Goal: Information Seeking & Learning: Learn about a topic

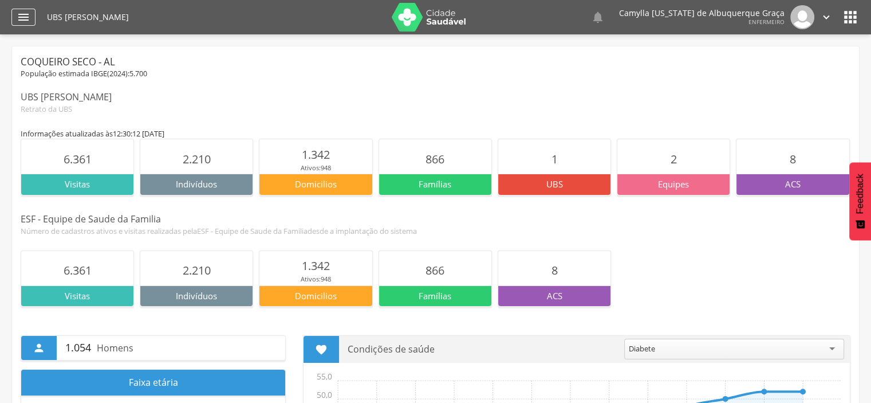
click at [23, 13] on icon "" at bounding box center [24, 17] width 14 height 14
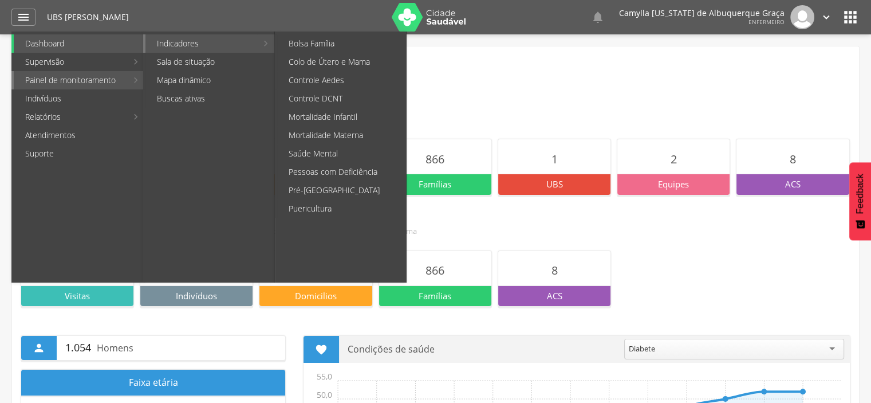
click at [191, 45] on link "Indicadores" at bounding box center [201, 43] width 112 height 18
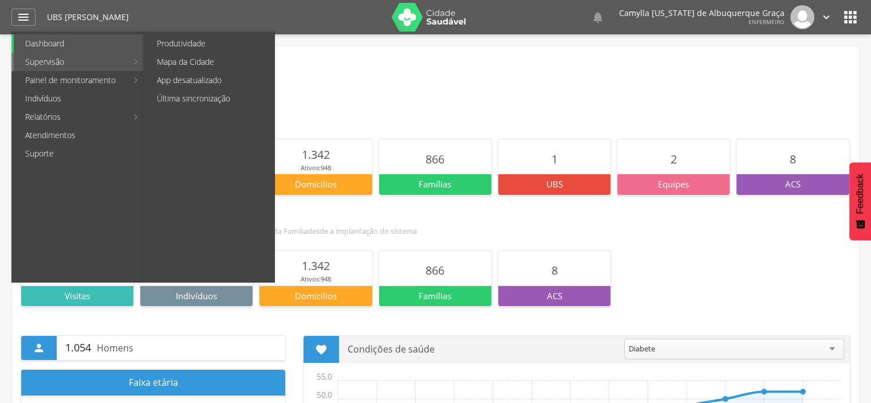
click at [128, 66] on li "Supervisão Produtividade Mapa da Cidade App desatualizado Última sincronização" at bounding box center [77, 62] width 133 height 18
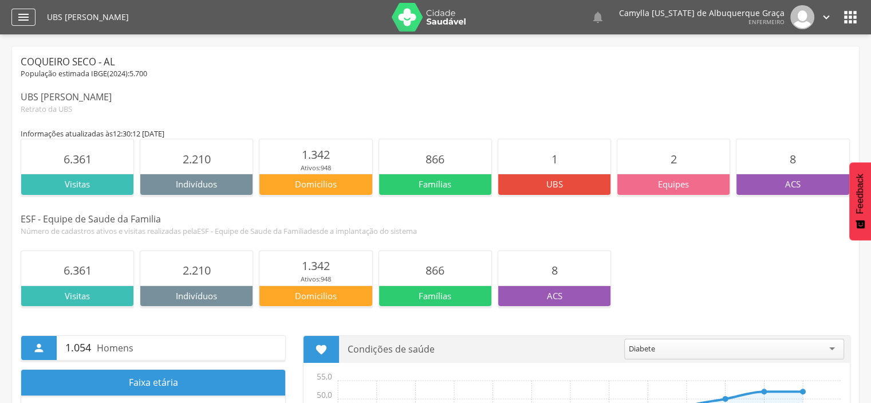
click at [30, 24] on div "" at bounding box center [23, 17] width 24 height 17
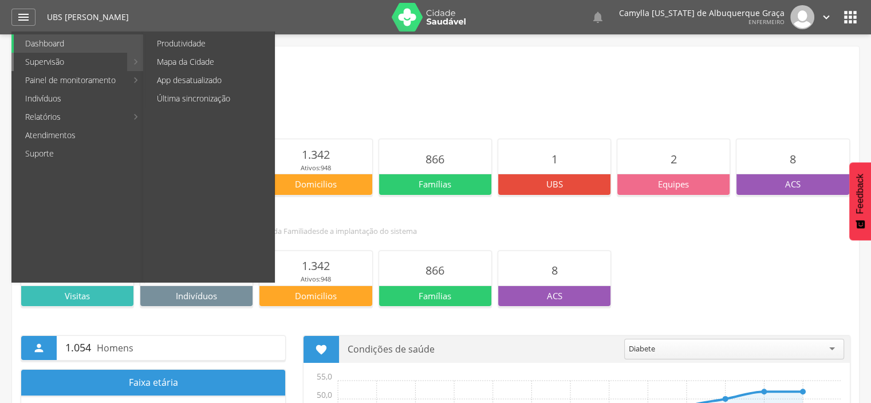
click at [69, 61] on link "Supervisão" at bounding box center [70, 62] width 113 height 18
click at [223, 60] on link "Mapa da Cidade" at bounding box center [209, 62] width 129 height 18
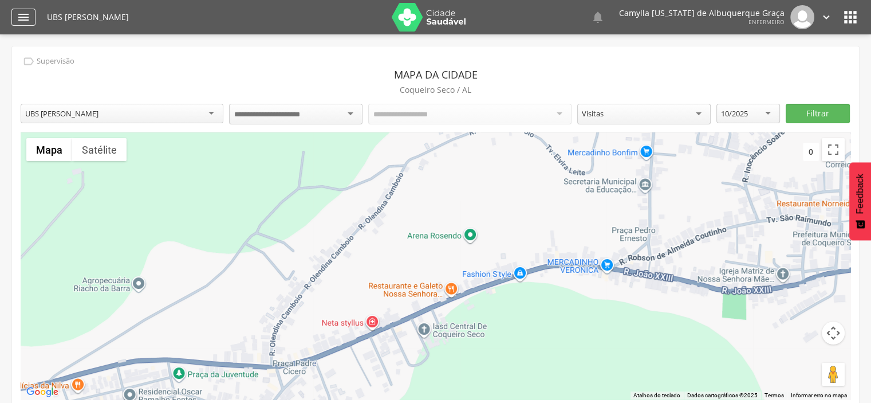
click at [26, 14] on icon "" at bounding box center [24, 17] width 14 height 14
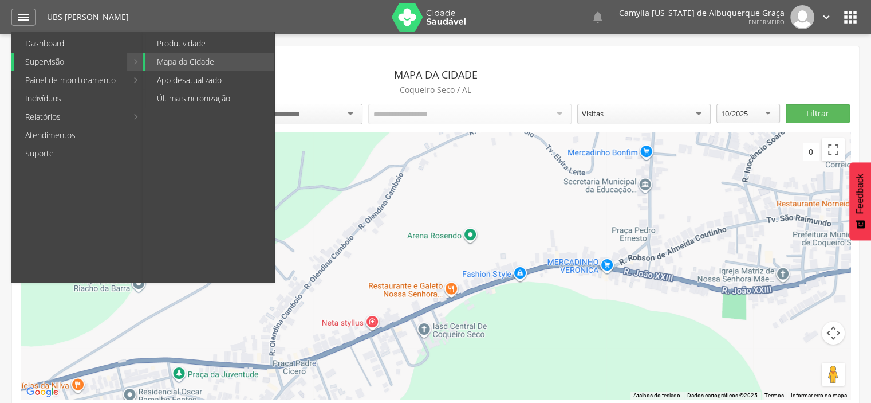
click at [42, 57] on link "Supervisão" at bounding box center [70, 62] width 113 height 18
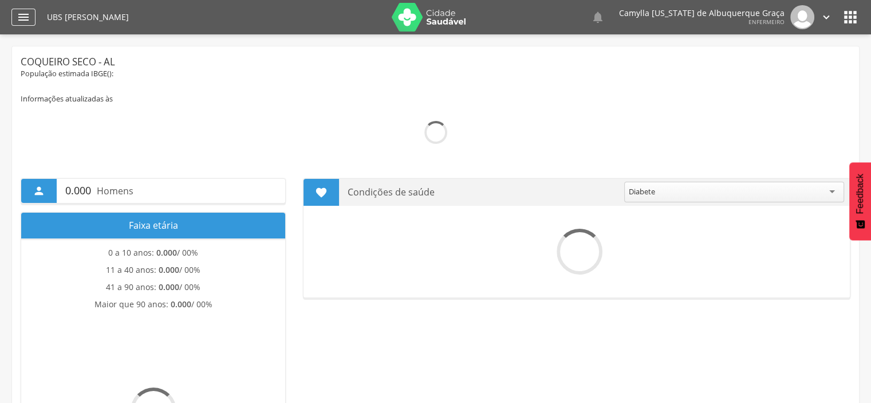
click at [22, 19] on icon "" at bounding box center [24, 17] width 14 height 14
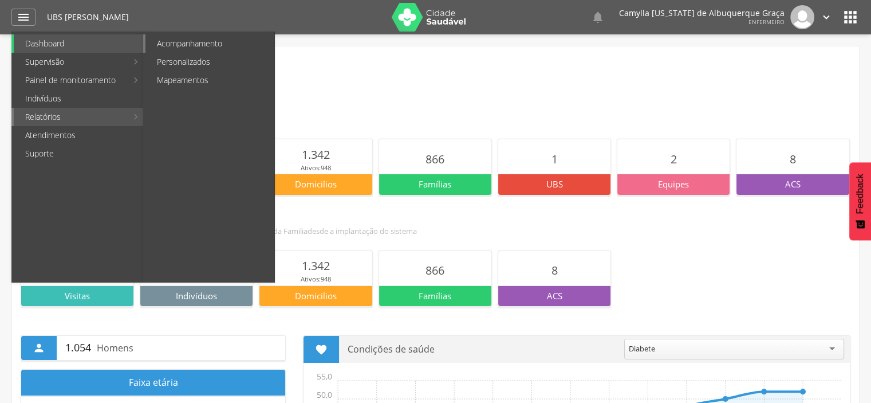
click at [211, 44] on link "Acompanhamento" at bounding box center [209, 43] width 129 height 18
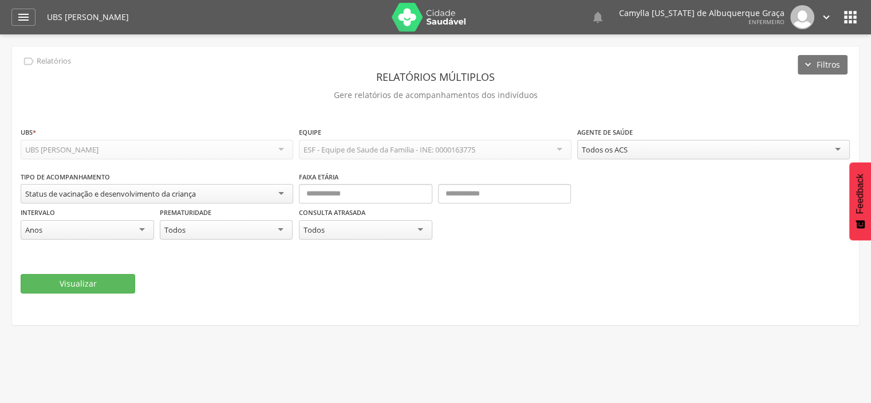
click at [280, 192] on div "Status de vacinação e desenvolvimento da criança" at bounding box center [157, 193] width 273 height 19
click at [281, 195] on div "Status de vacinação e desenvolvimento da criança" at bounding box center [157, 193] width 273 height 19
click at [296, 313] on div "**********" at bounding box center [436, 221] width 830 height 190
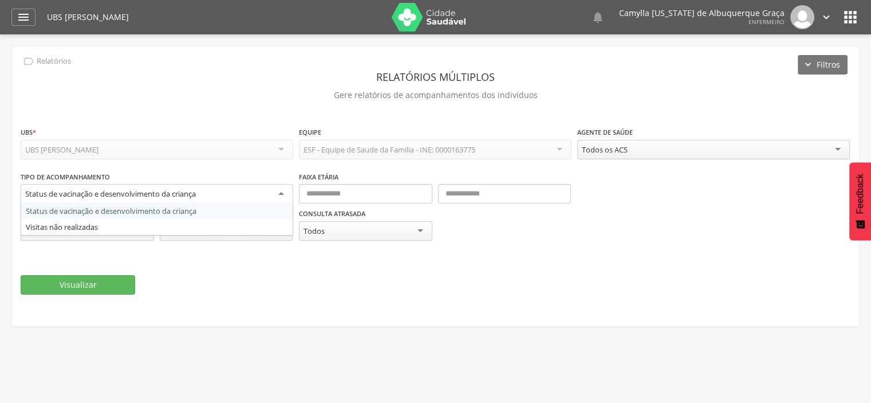
drag, startPoint x: 229, startPoint y: 185, endPoint x: 325, endPoint y: 239, distance: 110.8
click at [325, 239] on div "**********" at bounding box center [436, 211] width 830 height 81
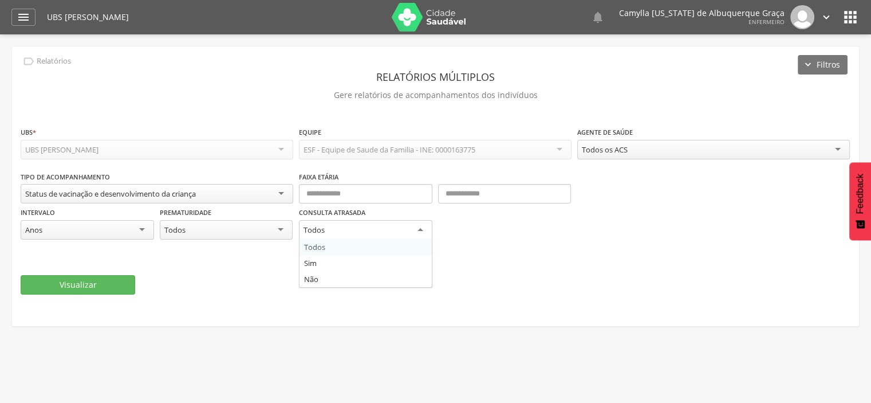
click at [422, 234] on div "Todos" at bounding box center [365, 230] width 133 height 21
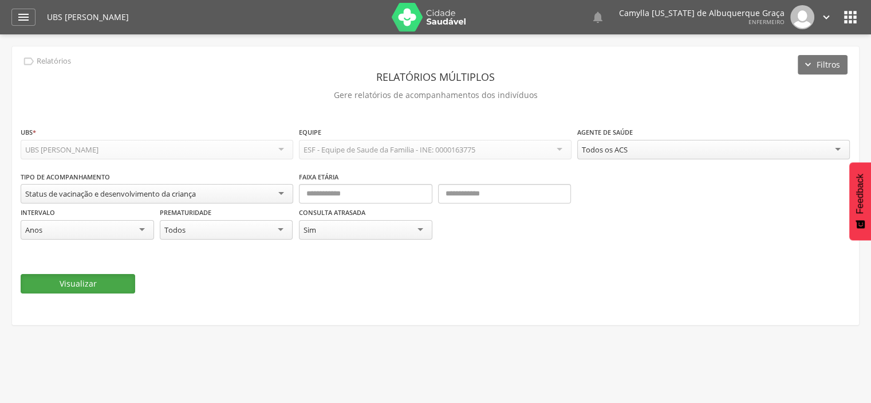
click at [121, 283] on button "Visualizar" at bounding box center [78, 283] width 115 height 19
click at [179, 192] on div "Status de vacinação e desenvolvimento da criança" at bounding box center [110, 193] width 171 height 10
click at [18, 13] on icon "" at bounding box center [24, 17] width 14 height 14
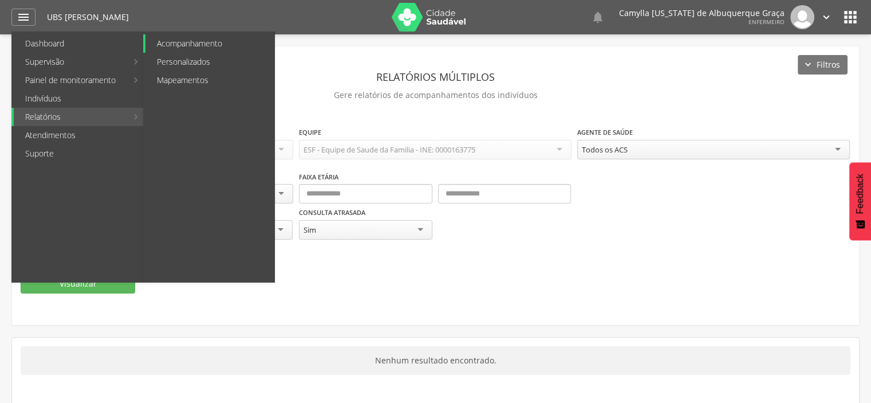
click at [176, 46] on link "Acompanhamento" at bounding box center [209, 43] width 129 height 18
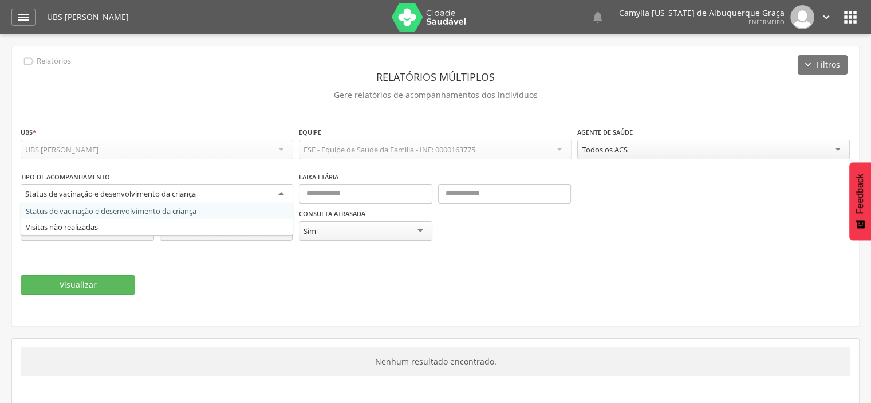
click at [285, 188] on div "Status de vacinação e desenvolvimento da criança" at bounding box center [157, 194] width 273 height 21
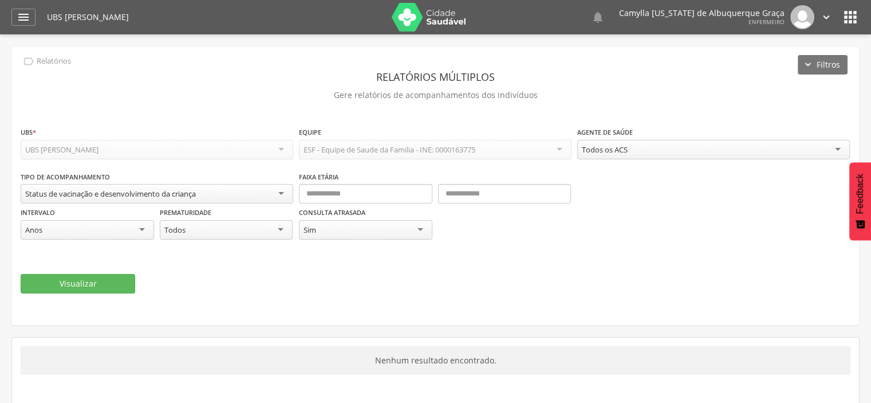
click at [285, 188] on div "Status de vacinação e desenvolvimento da criança" at bounding box center [157, 193] width 273 height 19
click at [26, 21] on icon "" at bounding box center [24, 17] width 14 height 14
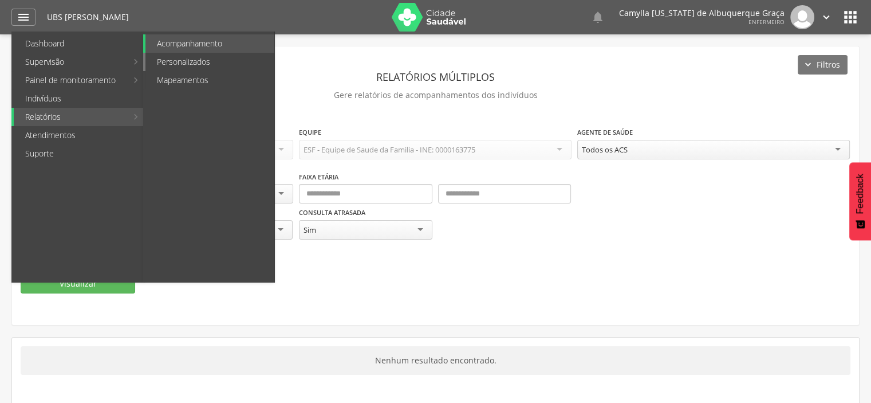
click at [195, 59] on link "Personalizados" at bounding box center [209, 62] width 129 height 18
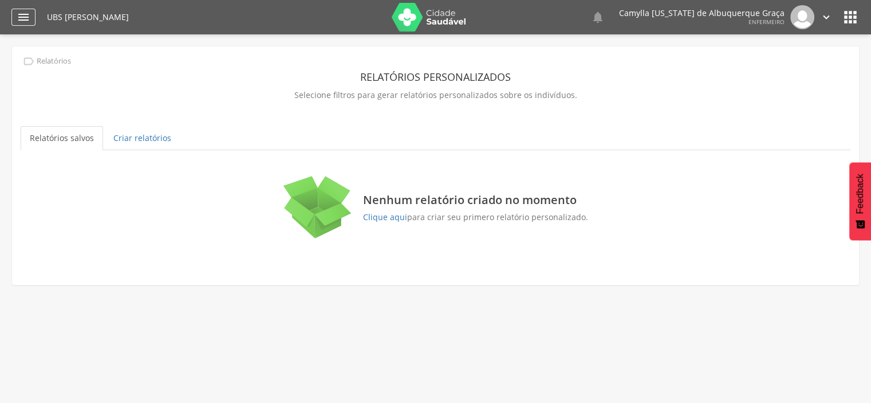
click at [19, 16] on icon "" at bounding box center [24, 17] width 14 height 14
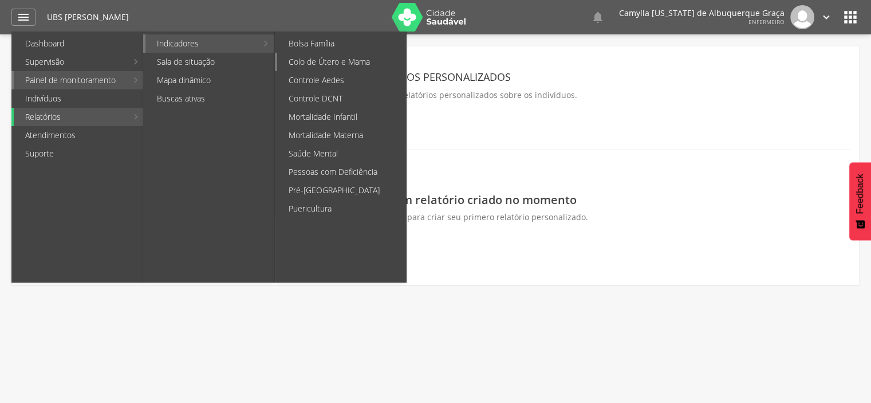
click at [304, 61] on link "Colo de Útero e Mama" at bounding box center [341, 62] width 129 height 18
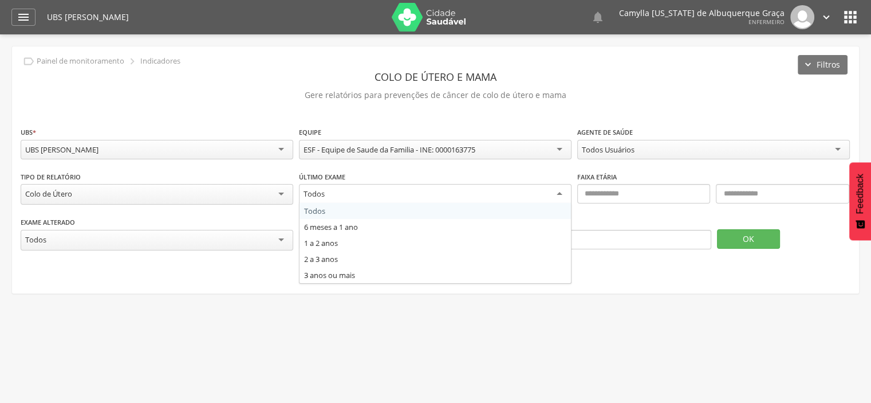
click at [563, 188] on div "Todos" at bounding box center [435, 194] width 273 height 21
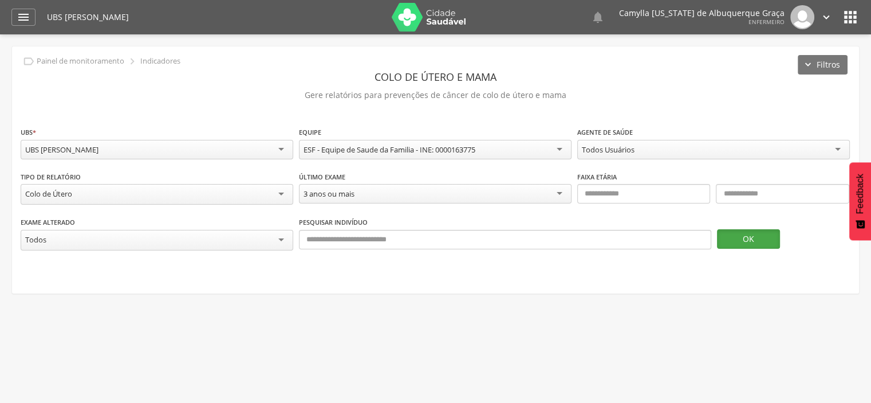
click at [753, 238] on button "OK" at bounding box center [748, 238] width 63 height 19
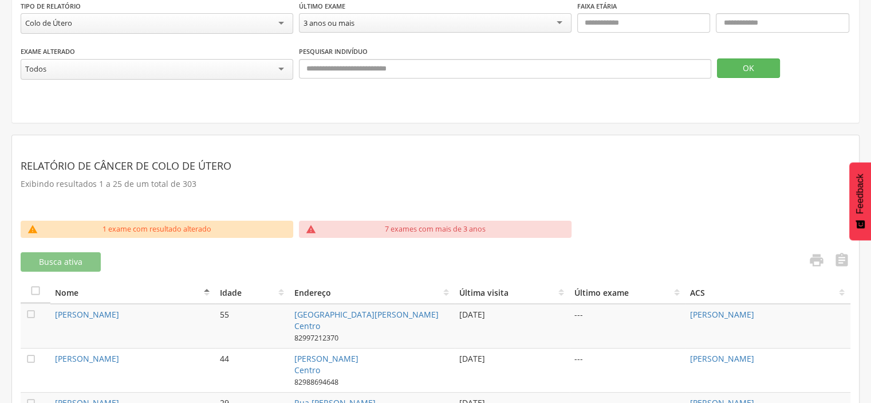
scroll to position [173, 0]
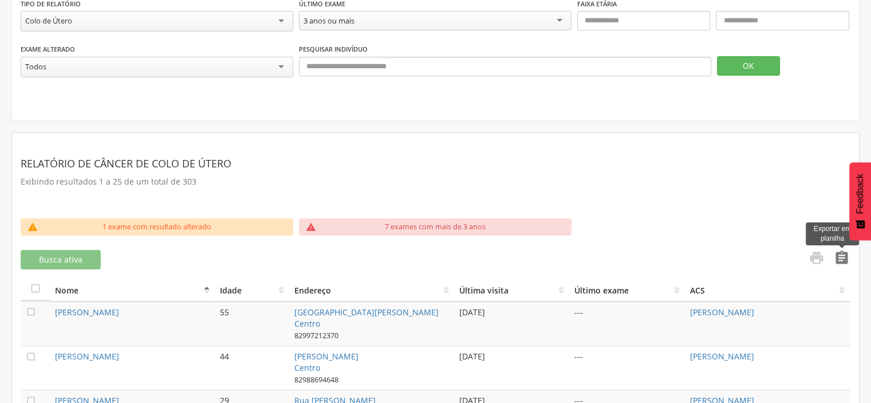
click at [842, 256] on icon "" at bounding box center [842, 258] width 16 height 16
click at [837, 250] on icon "" at bounding box center [842, 258] width 16 height 16
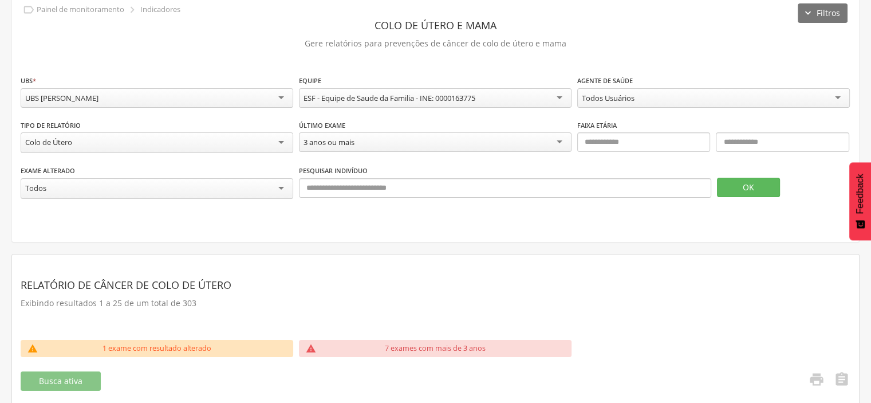
scroll to position [48, 0]
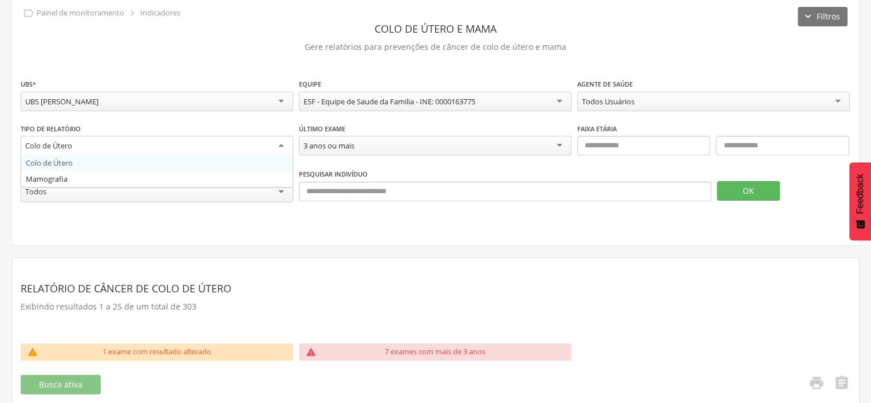
click at [282, 148] on div "Colo de Útero" at bounding box center [157, 146] width 273 height 21
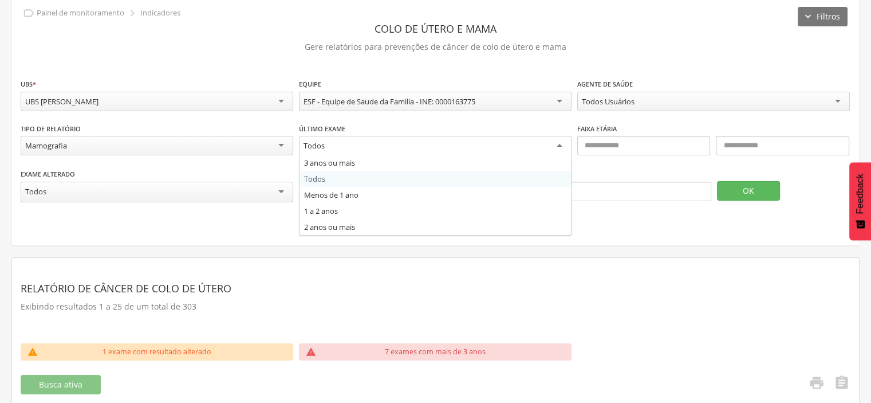
click at [554, 143] on div "Todos" at bounding box center [435, 146] width 273 height 21
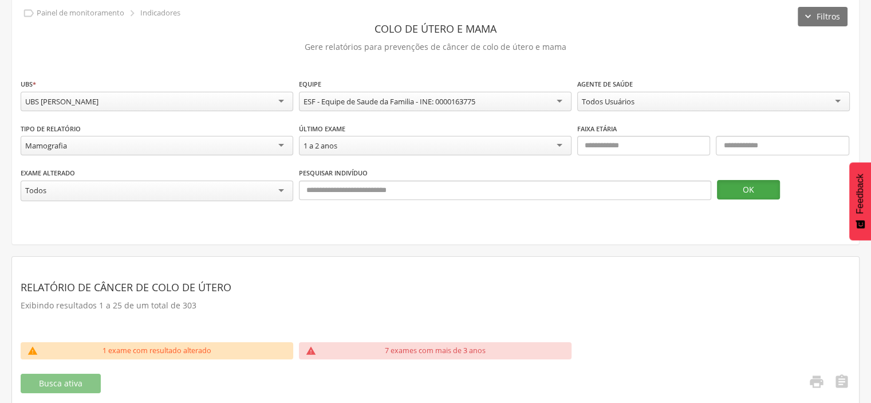
click at [742, 187] on button "OK" at bounding box center [748, 189] width 63 height 19
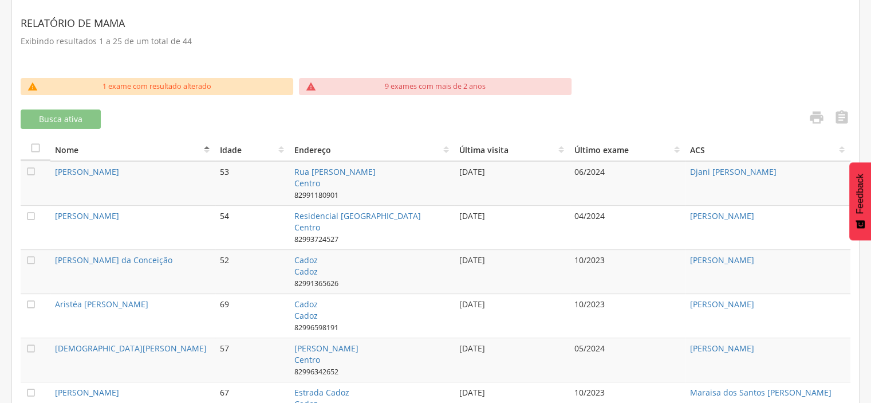
scroll to position [330, 0]
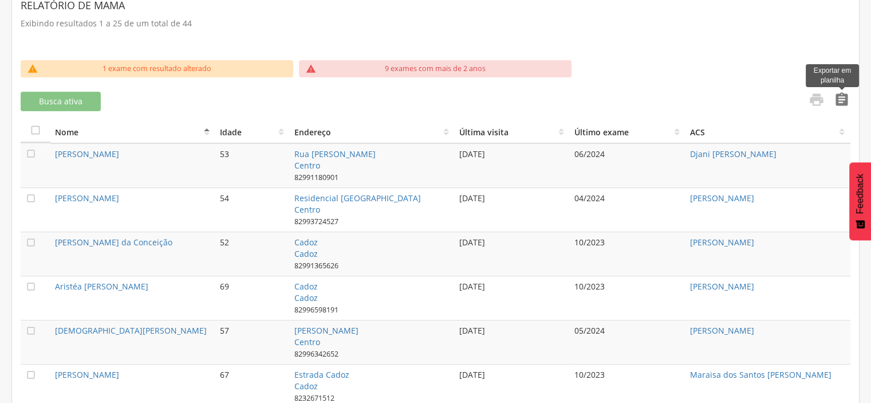
click at [838, 100] on icon "" at bounding box center [842, 100] width 16 height 16
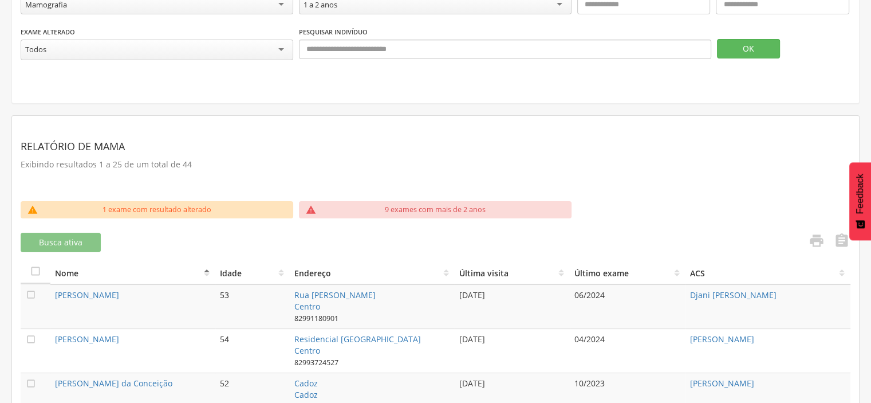
scroll to position [187, 0]
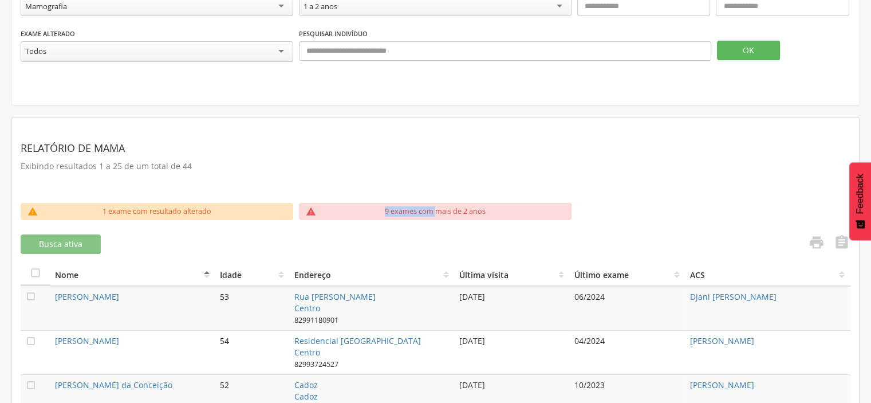
drag, startPoint x: 438, startPoint y: 210, endPoint x: 357, endPoint y: 214, distance: 80.3
click at [357, 214] on div "9 exames com mais de 2 anos" at bounding box center [435, 211] width 225 height 17
click at [472, 187] on section "Relatório de Mama Exibindo resultados 1 a 25 de um total de 44" at bounding box center [436, 164] width 830 height 77
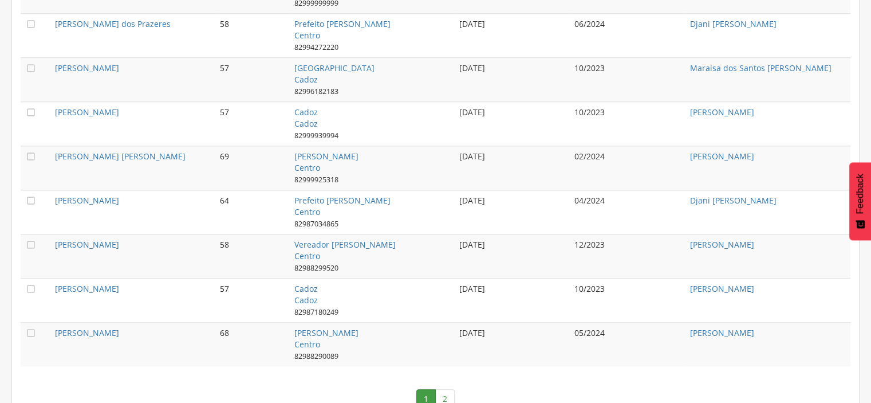
scroll to position [1230, 0]
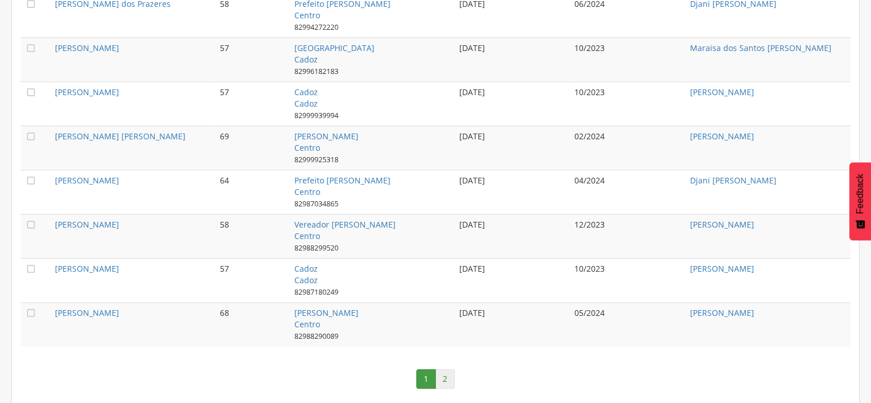
click at [442, 373] on link "2" at bounding box center [444, 378] width 19 height 19
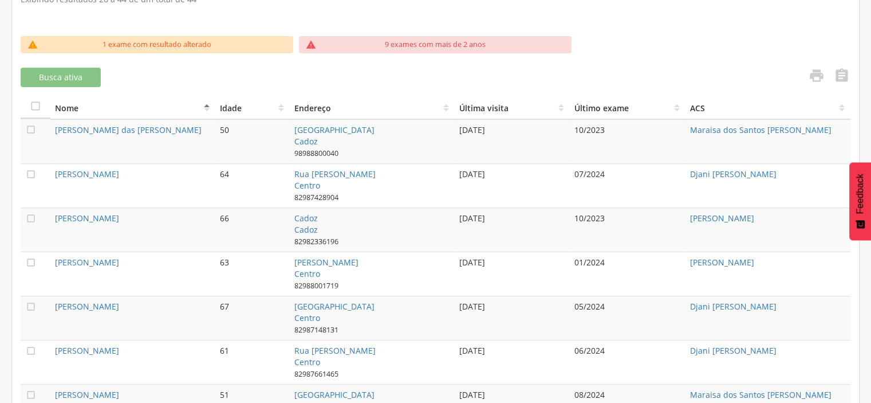
scroll to position [369, 0]
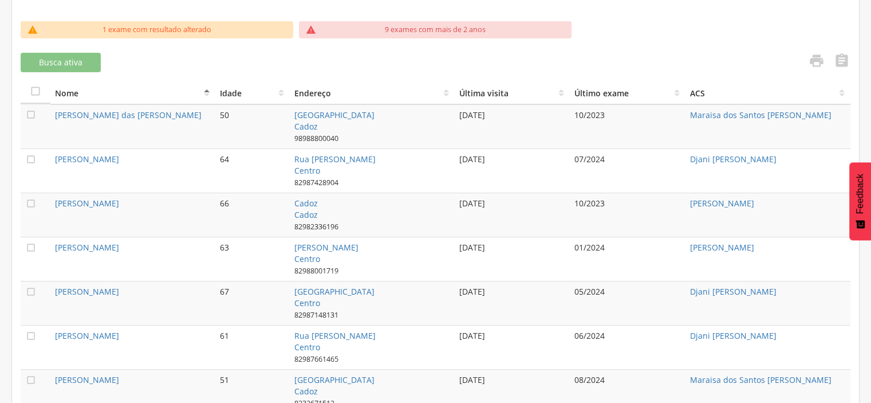
click at [842, 90] on th "ACS" at bounding box center [768, 92] width 165 height 23
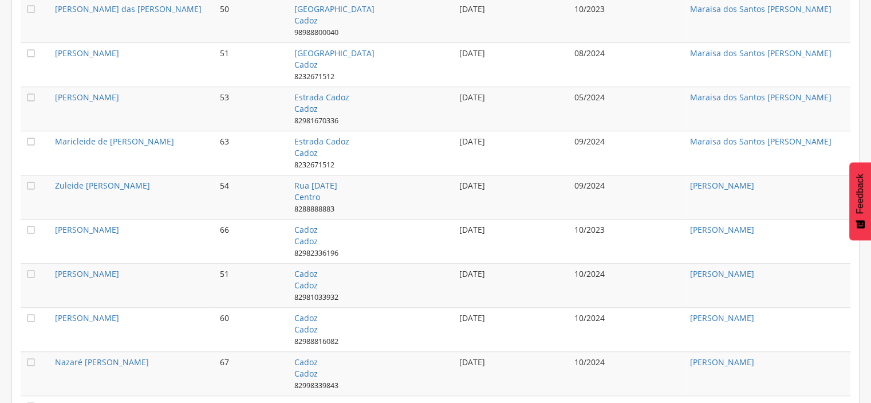
scroll to position [966, 0]
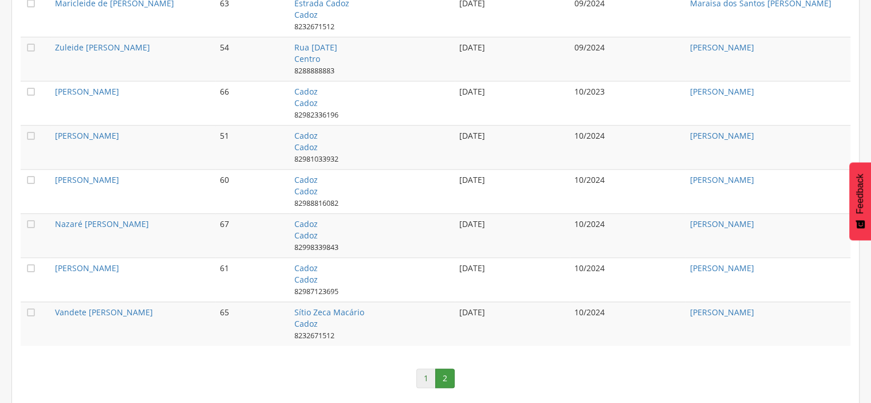
click at [423, 377] on link "1" at bounding box center [425, 377] width 19 height 19
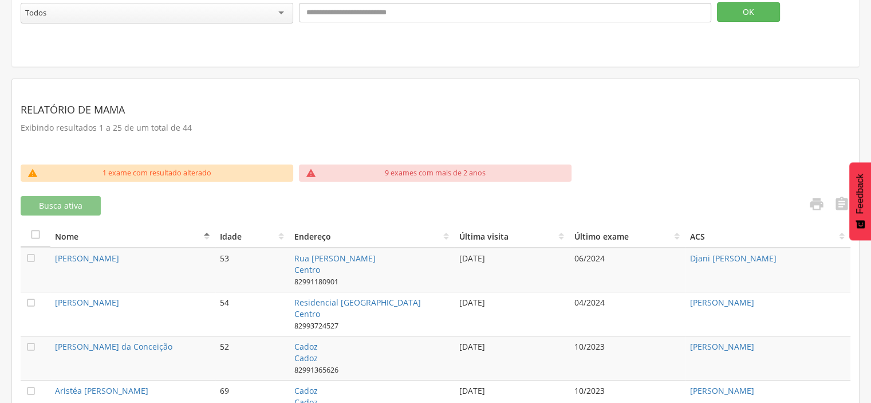
scroll to position [277, 0]
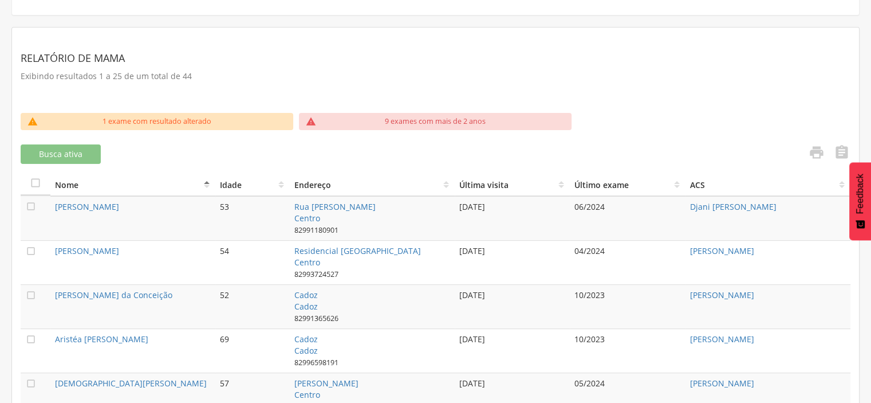
click at [711, 187] on th "ACS" at bounding box center [768, 183] width 165 height 23
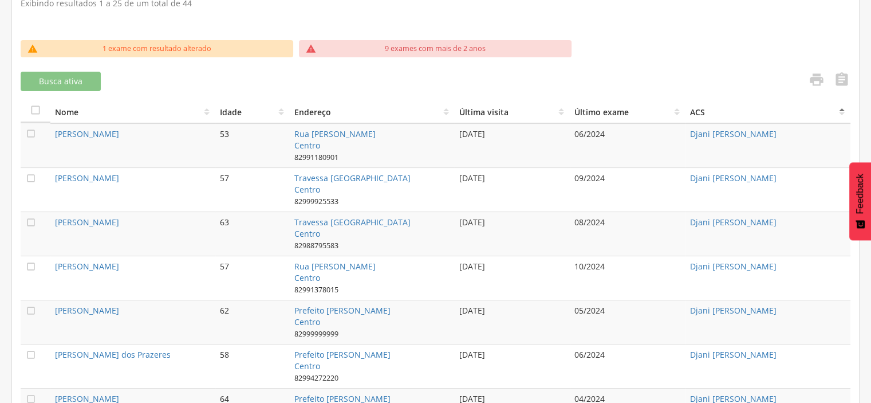
scroll to position [344, 0]
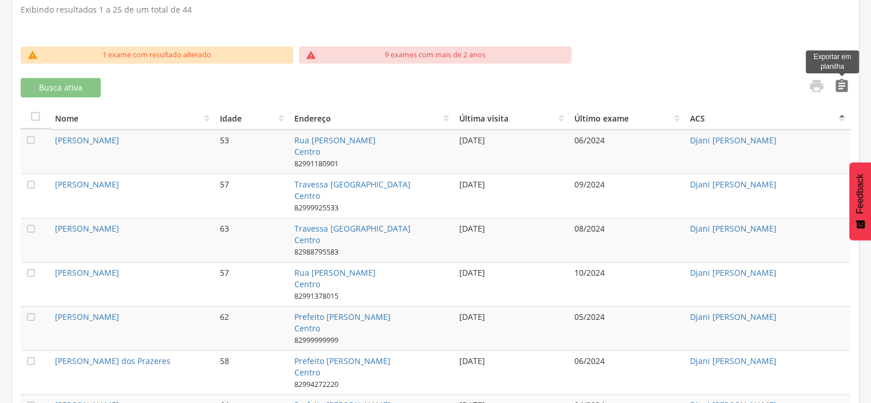
click at [843, 78] on icon "" at bounding box center [842, 86] width 16 height 16
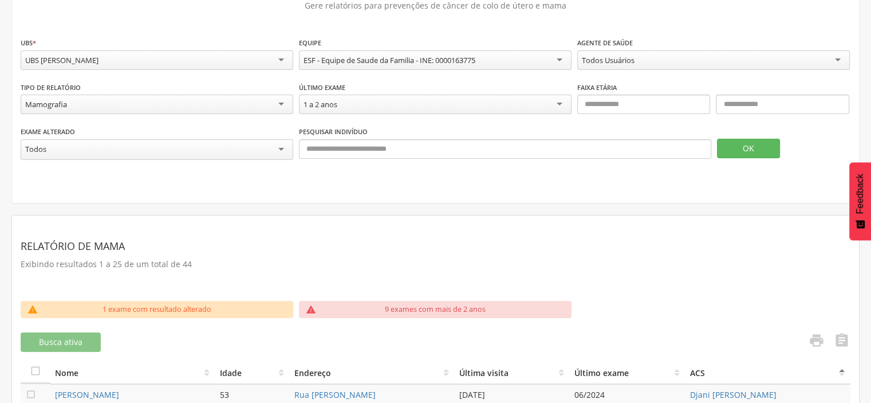
scroll to position [88, 0]
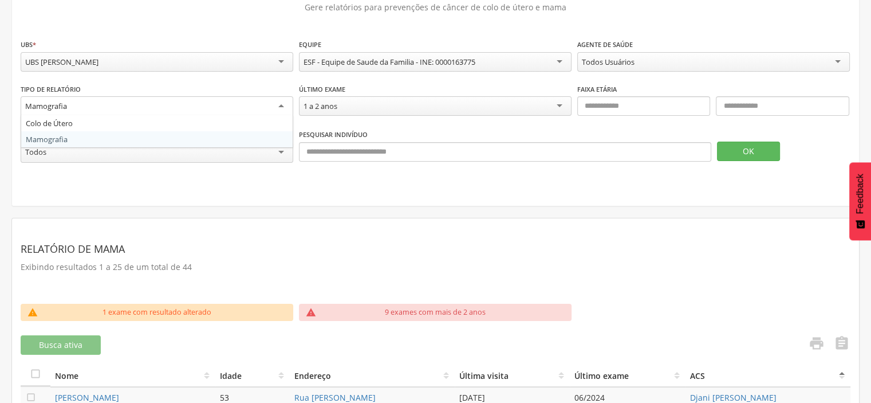
click at [283, 109] on div "Mamografia" at bounding box center [157, 106] width 273 height 21
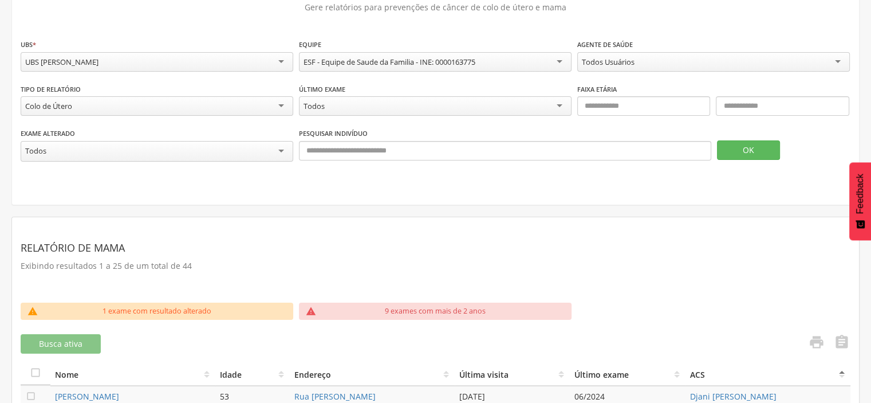
drag, startPoint x: 450, startPoint y: 214, endPoint x: 587, endPoint y: 245, distance: 140.9
click at [729, 153] on button "OK" at bounding box center [748, 149] width 63 height 19
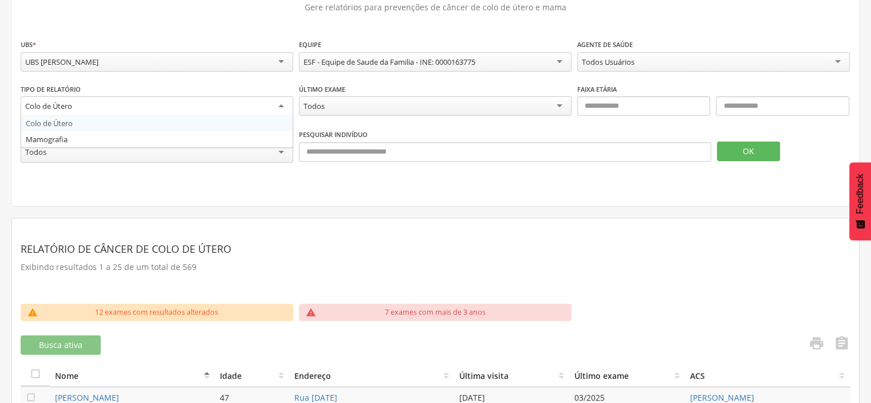
click at [218, 102] on div "Colo de Útero" at bounding box center [157, 106] width 273 height 21
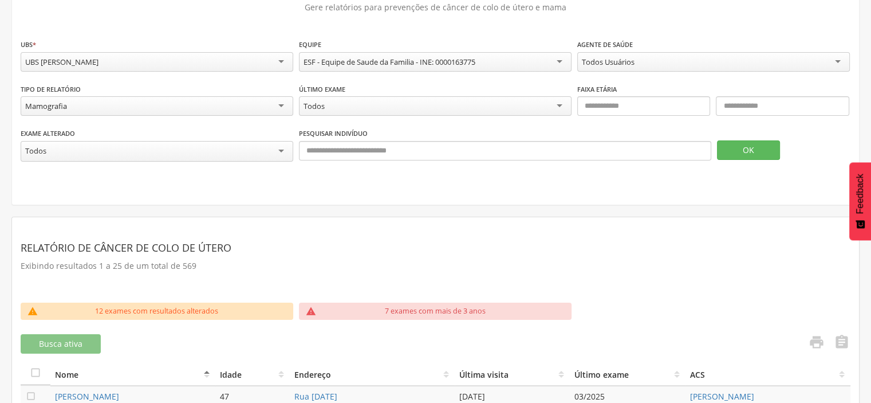
click at [742, 160] on div "Exame alterado ***** Todos Pesquisar indivíduo OK" at bounding box center [436, 150] width 830 height 46
click at [752, 142] on button "OK" at bounding box center [748, 149] width 63 height 19
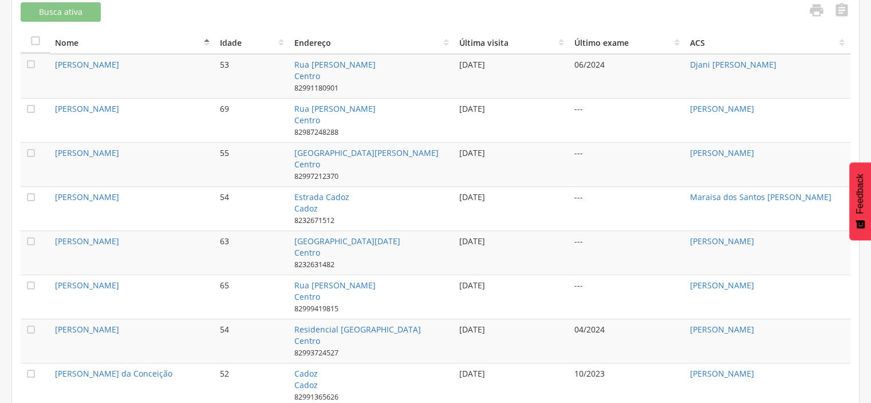
scroll to position [424, 0]
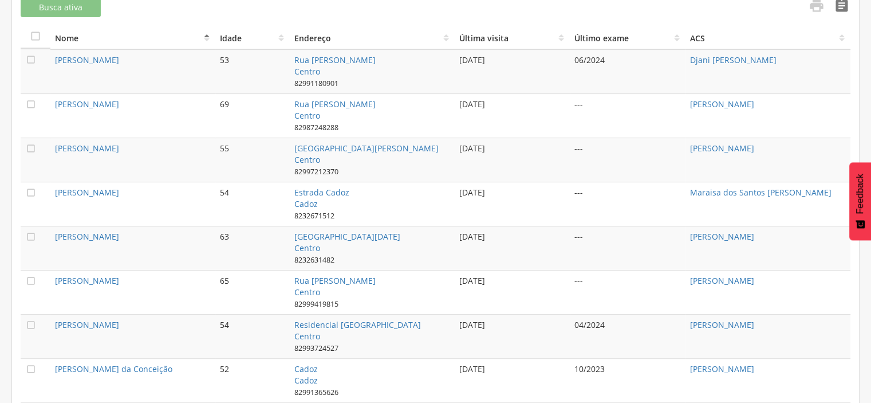
click at [839, 3] on icon "" at bounding box center [842, 6] width 16 height 16
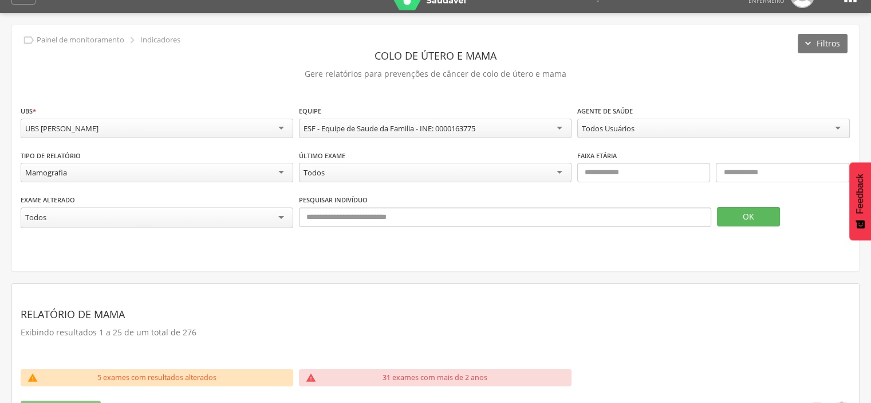
scroll to position [0, 0]
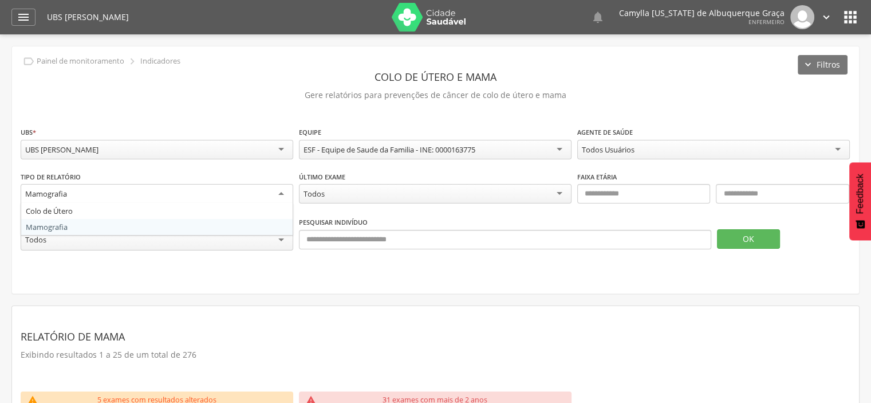
click at [123, 192] on div "Mamografia" at bounding box center [157, 194] width 273 height 21
click at [159, 80] on header "Colo de útero e mama" at bounding box center [436, 76] width 830 height 21
click at [28, 18] on icon "" at bounding box center [24, 17] width 14 height 14
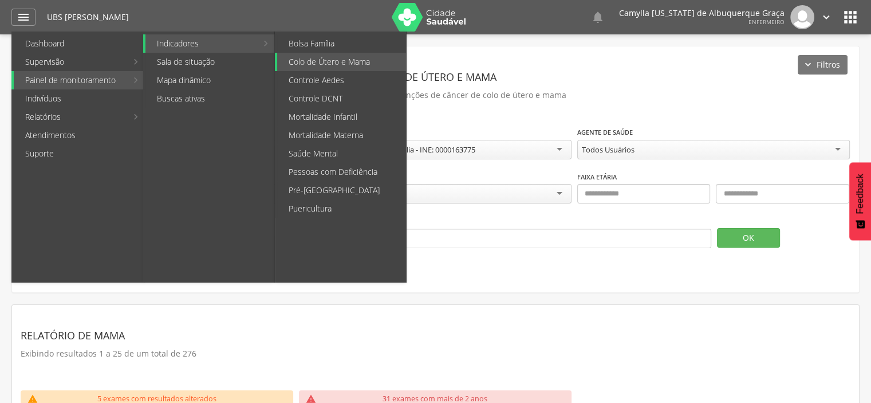
click at [191, 43] on link "Indicadores" at bounding box center [201, 43] width 112 height 18
click at [329, 205] on link "Puericultura" at bounding box center [341, 208] width 129 height 18
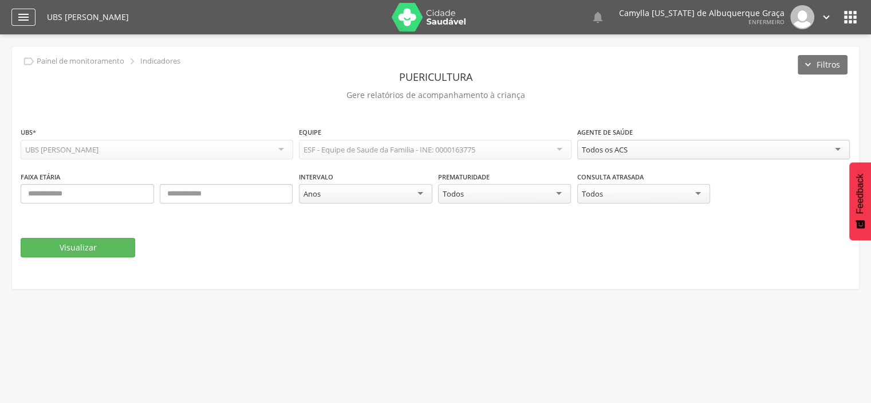
click at [19, 9] on div "" at bounding box center [23, 17] width 24 height 17
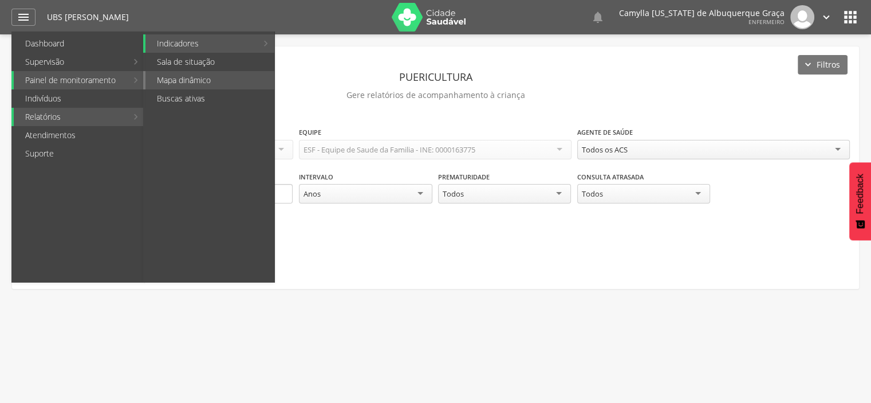
click at [143, 82] on li "Mapa dinâmico" at bounding box center [208, 80] width 131 height 18
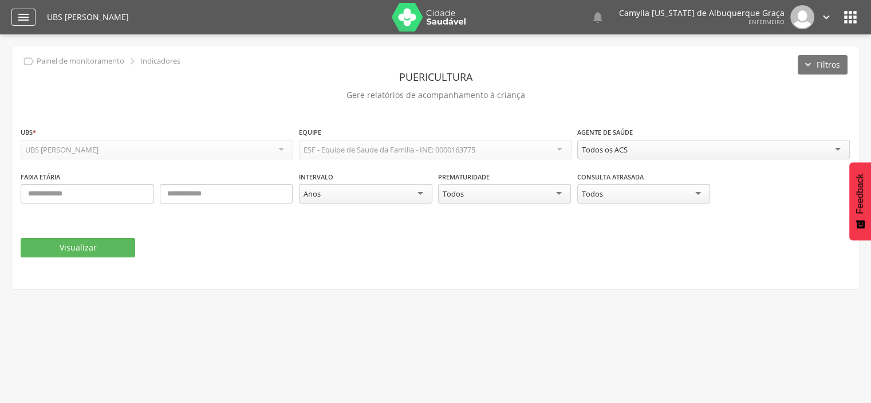
click at [23, 19] on icon "" at bounding box center [24, 17] width 14 height 14
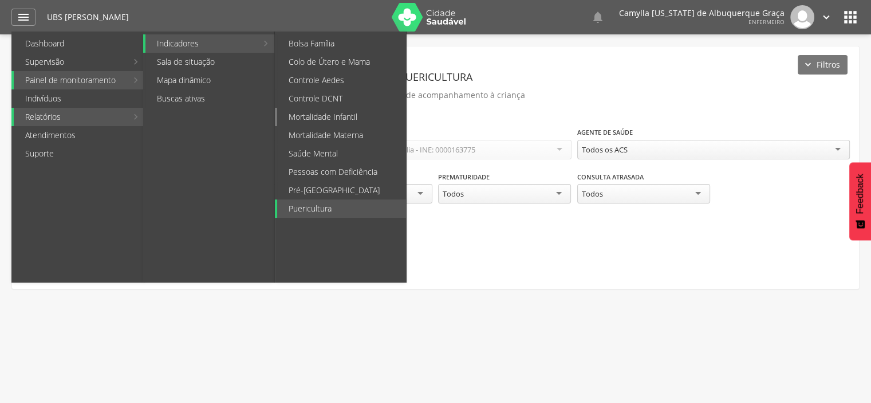
click at [376, 117] on link "Mortalidade Infantil" at bounding box center [341, 117] width 129 height 18
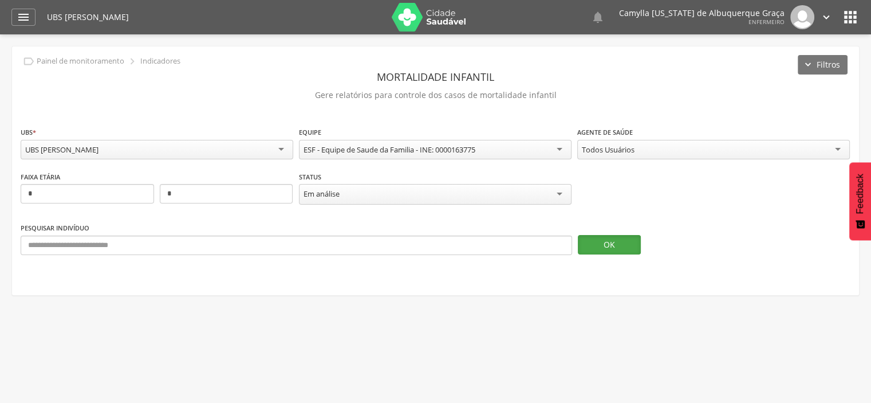
click at [597, 239] on button "OK" at bounding box center [609, 244] width 63 height 19
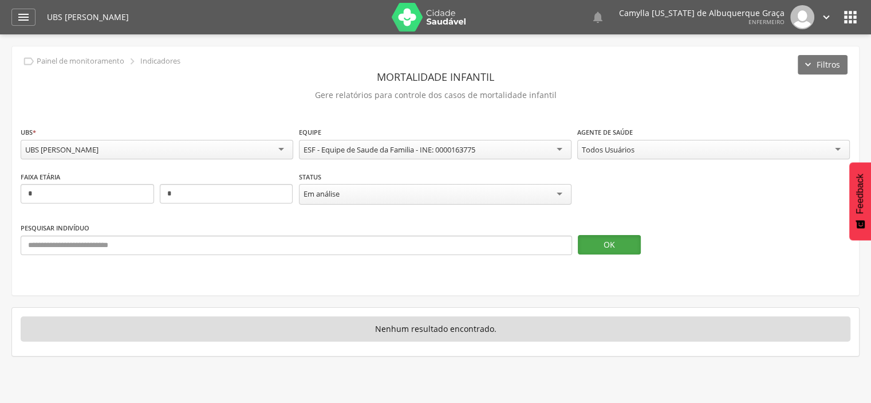
click at [597, 239] on button "OK" at bounding box center [609, 244] width 63 height 19
click at [16, 17] on div "" at bounding box center [23, 17] width 24 height 17
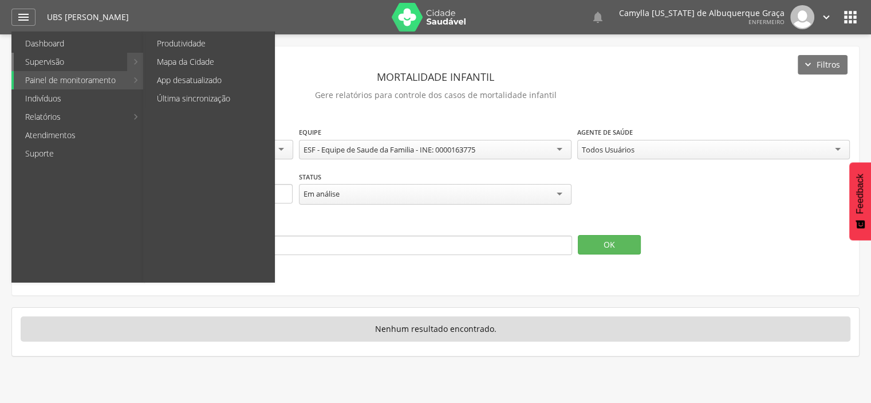
click at [108, 57] on link "Supervisão" at bounding box center [70, 62] width 113 height 18
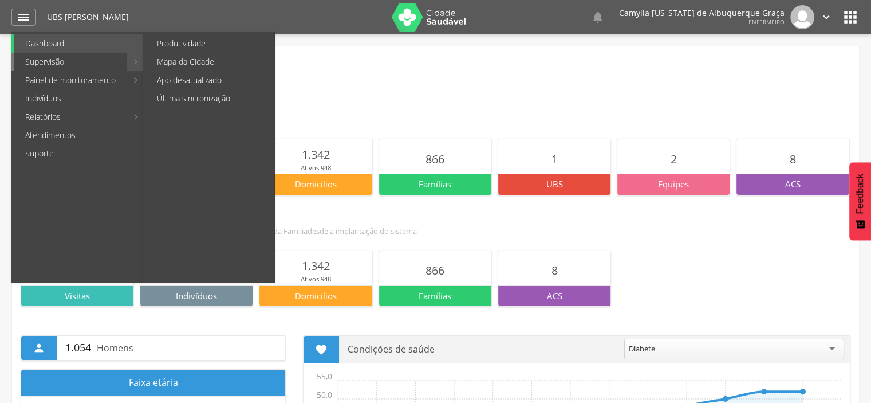
click at [115, 68] on link "Supervisão" at bounding box center [70, 62] width 113 height 18
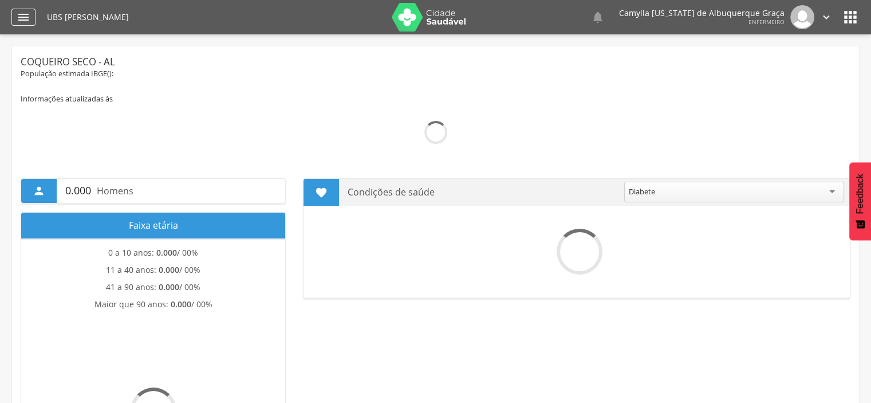
click at [33, 21] on div "" at bounding box center [23, 17] width 24 height 17
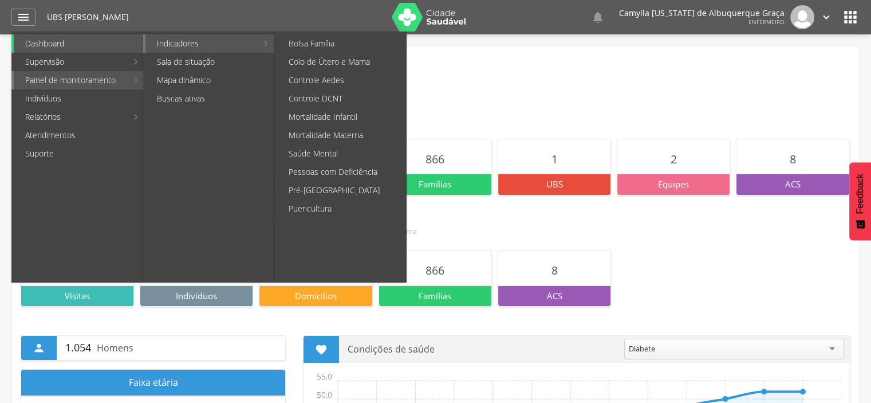
click at [211, 38] on link "Indicadores" at bounding box center [201, 43] width 112 height 18
click at [342, 95] on link "Controle DCNT" at bounding box center [341, 98] width 129 height 18
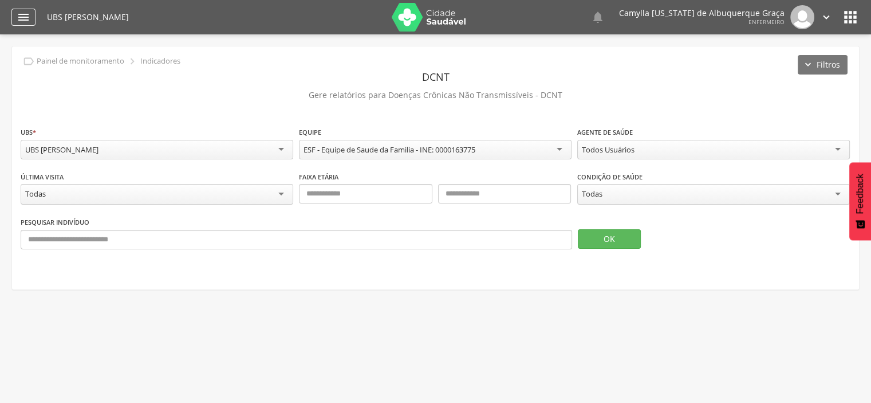
click at [20, 19] on icon "" at bounding box center [24, 17] width 14 height 14
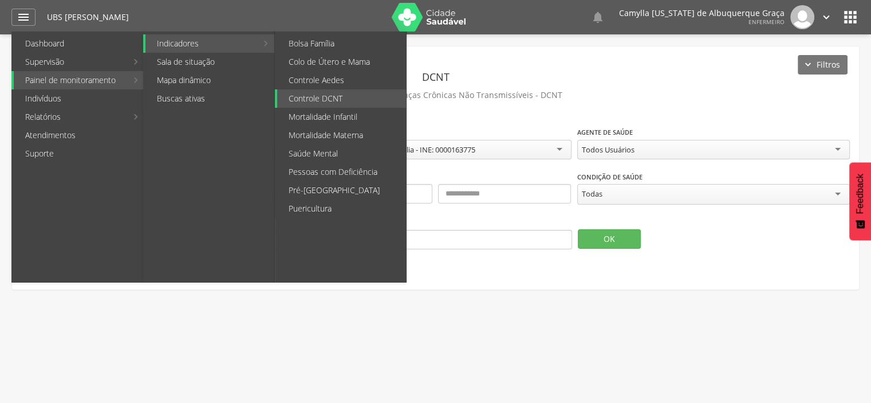
click at [182, 43] on link "Indicadores" at bounding box center [201, 43] width 112 height 18
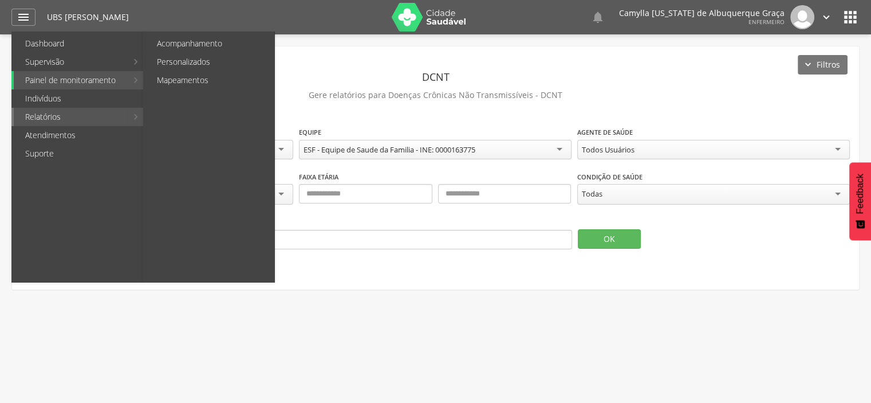
click at [61, 120] on link "Relatórios" at bounding box center [70, 117] width 113 height 18
click at [196, 77] on link "Mapeamentos" at bounding box center [209, 80] width 129 height 18
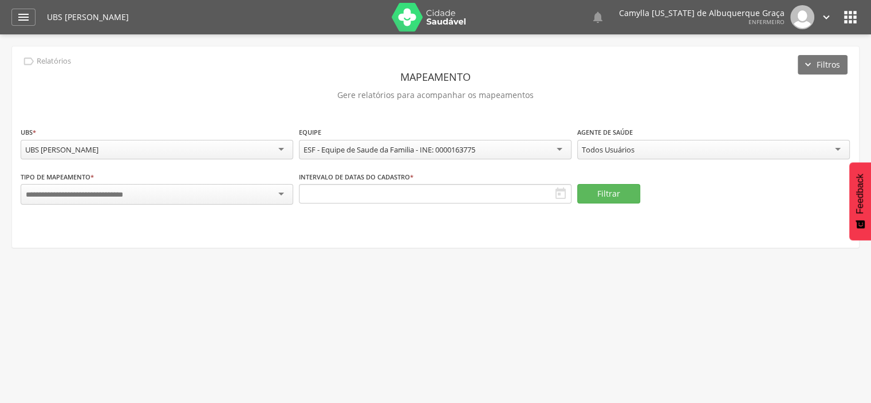
drag, startPoint x: 207, startPoint y: 204, endPoint x: 223, endPoint y: 192, distance: 20.0
click at [223, 192] on div at bounding box center [157, 195] width 273 height 23
click at [223, 192] on div at bounding box center [157, 194] width 273 height 21
click at [188, 111] on div "**********" at bounding box center [435, 146] width 847 height 201
click at [21, 24] on div "" at bounding box center [23, 17] width 24 height 17
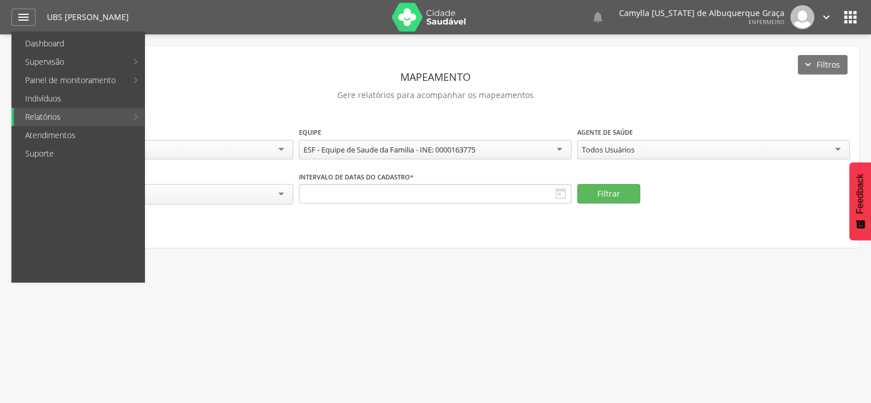
click at [852, 18] on icon "" at bounding box center [850, 17] width 18 height 18
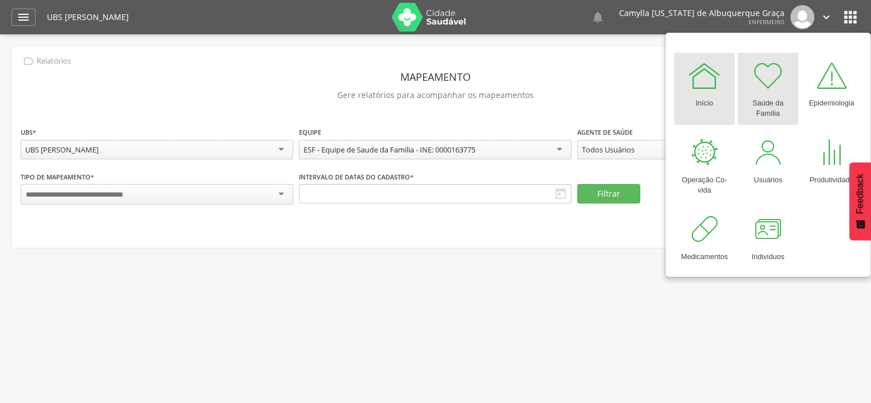
click at [777, 82] on div at bounding box center [768, 75] width 34 height 34
